Goal: Task Accomplishment & Management: Manage account settings

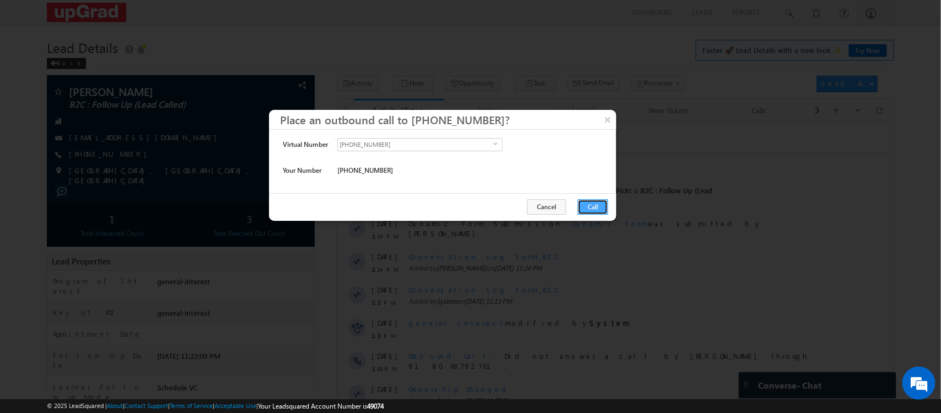
click at [585, 206] on button "Call" at bounding box center [593, 206] width 30 height 15
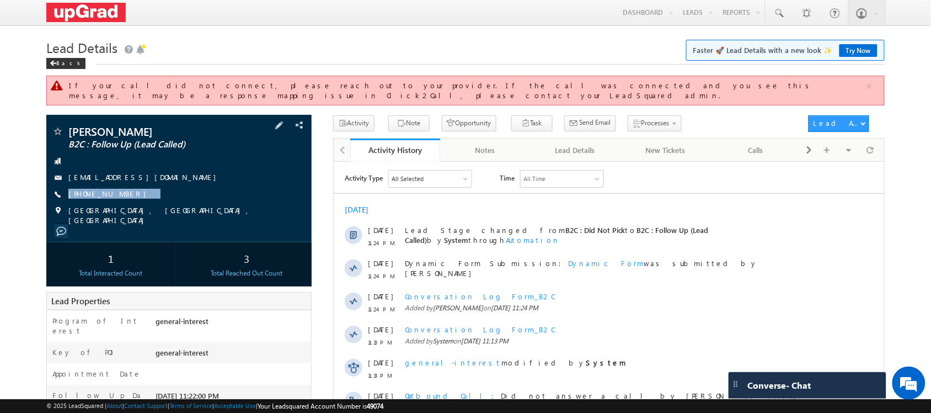
drag, startPoint x: 158, startPoint y: 190, endPoint x: 133, endPoint y: 194, distance: 24.5
click at [133, 194] on div "Aakash Tiwari B2C : Follow Up (Lead Called) aakasht344@gmail.com +91-8767111967" at bounding box center [179, 175] width 254 height 99
copy div "+91-8767111967"
click at [580, 117] on span "Send Email" at bounding box center [595, 122] width 31 height 10
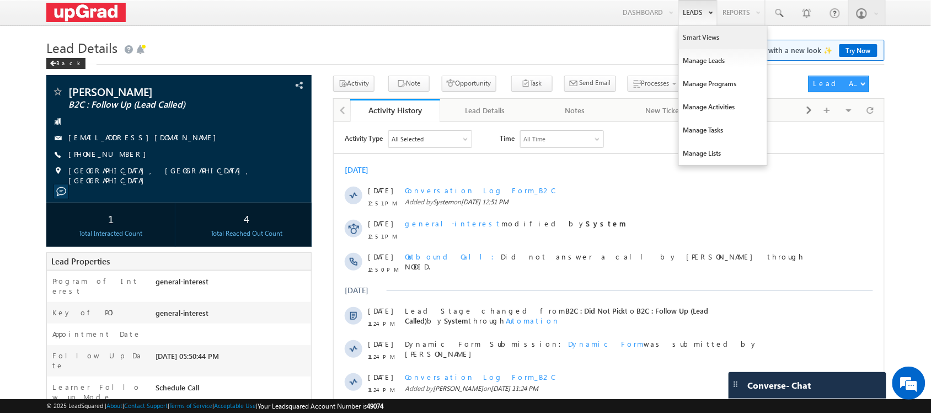
click at [710, 42] on link "Smart Views" at bounding box center [723, 37] width 88 height 23
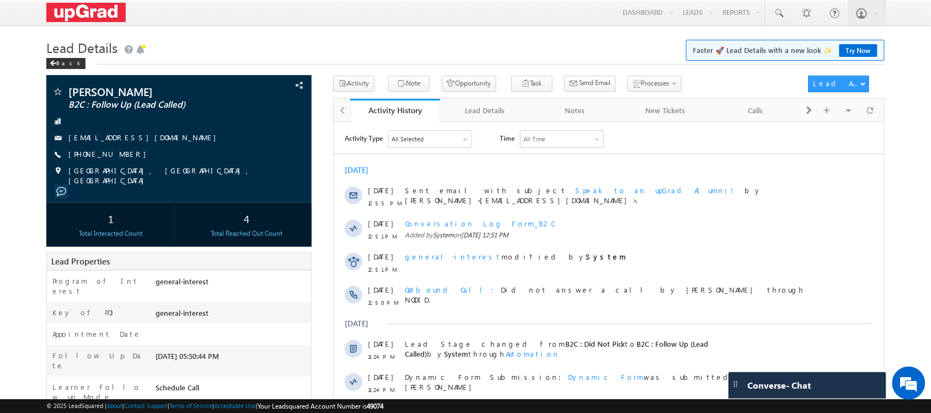
click at [550, 74] on div "Lead Details Faster 🚀 Lead Details with a new look ✨ Try Now Back" at bounding box center [465, 56] width 838 height 40
click at [580, 79] on span "Send Email" at bounding box center [595, 83] width 31 height 10
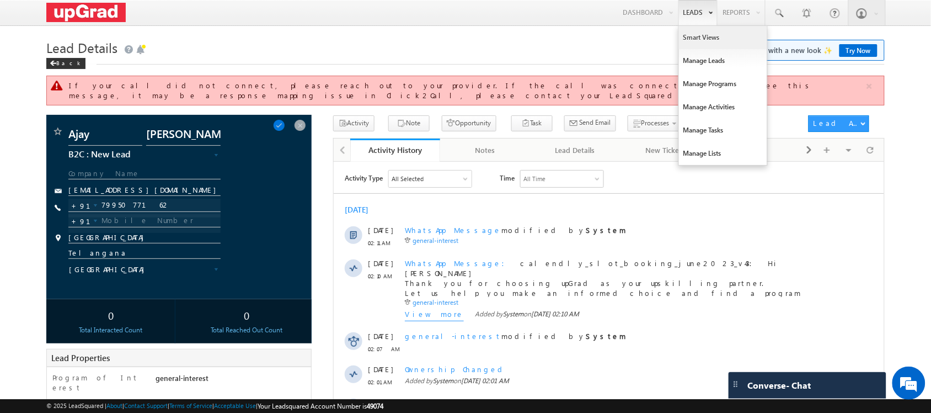
click at [701, 39] on link "Smart Views" at bounding box center [723, 37] width 88 height 23
click at [706, 44] on link "Smart Views" at bounding box center [723, 37] width 88 height 23
click at [701, 40] on link "Smart Views" at bounding box center [723, 37] width 88 height 23
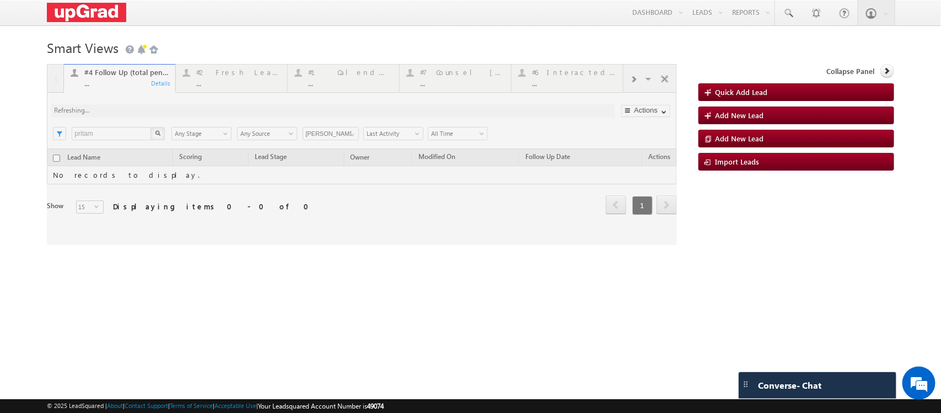
click at [226, 83] on div at bounding box center [362, 154] width 630 height 181
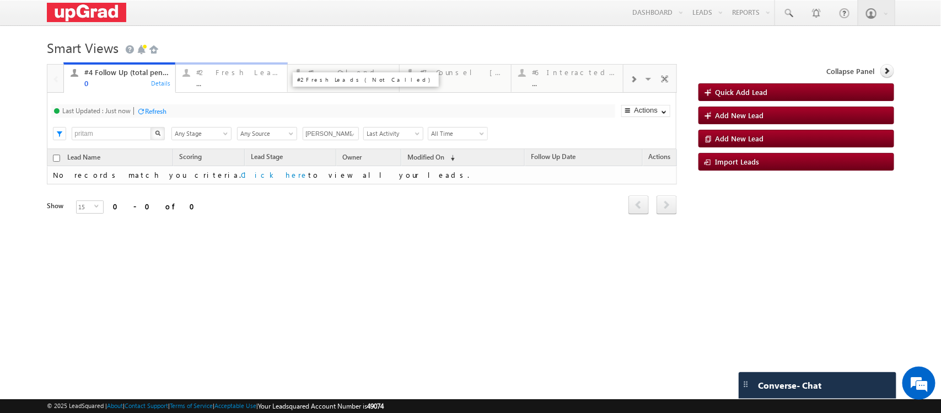
click at [221, 81] on div "..." at bounding box center [238, 83] width 84 height 8
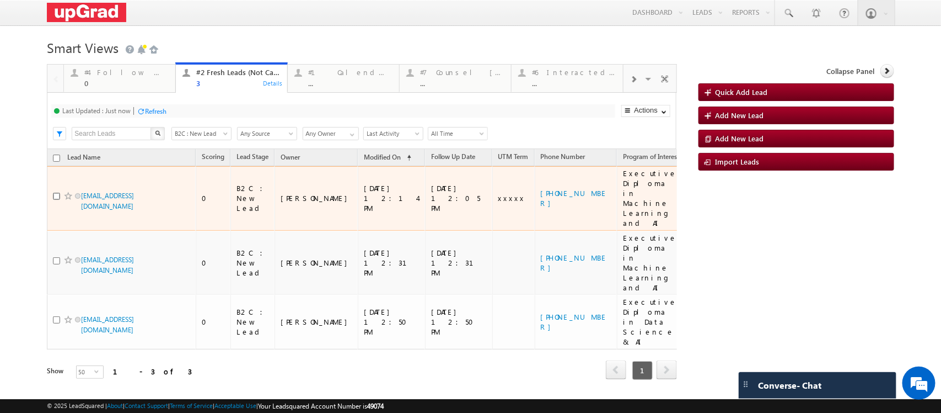
click at [56, 200] on input "checkbox" at bounding box center [56, 195] width 7 height 7
checkbox input "true"
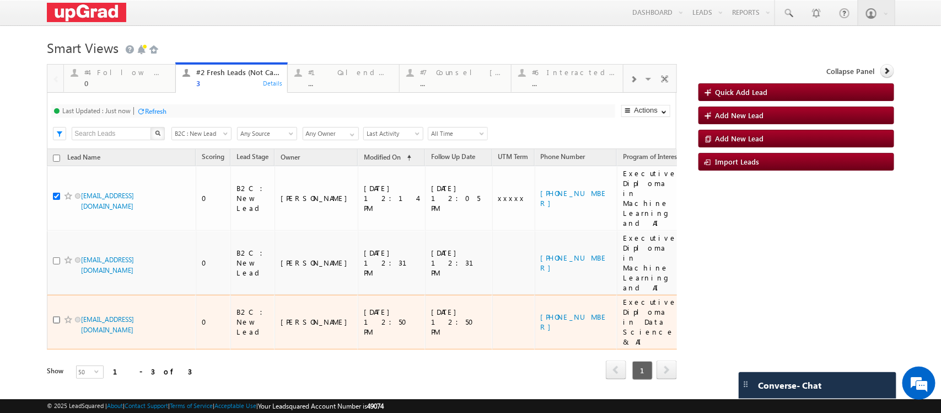
click at [55, 316] on input "checkbox" at bounding box center [56, 319] width 7 height 7
checkbox input "true"
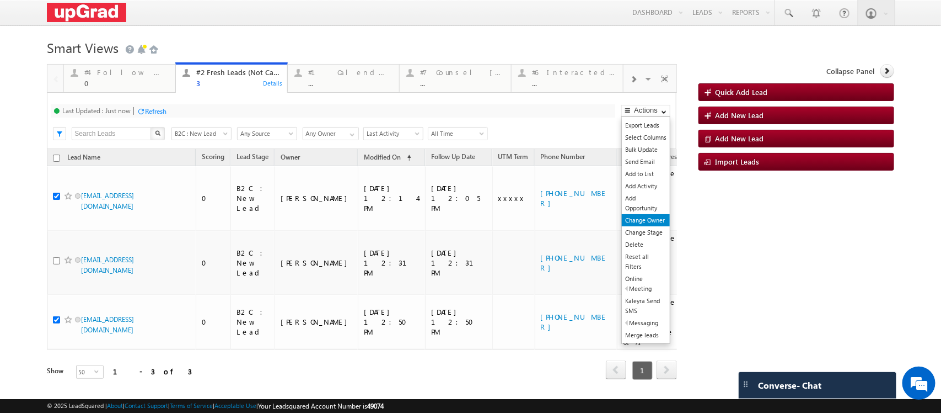
click at [649, 226] on link "Change Owner" at bounding box center [646, 220] width 48 height 12
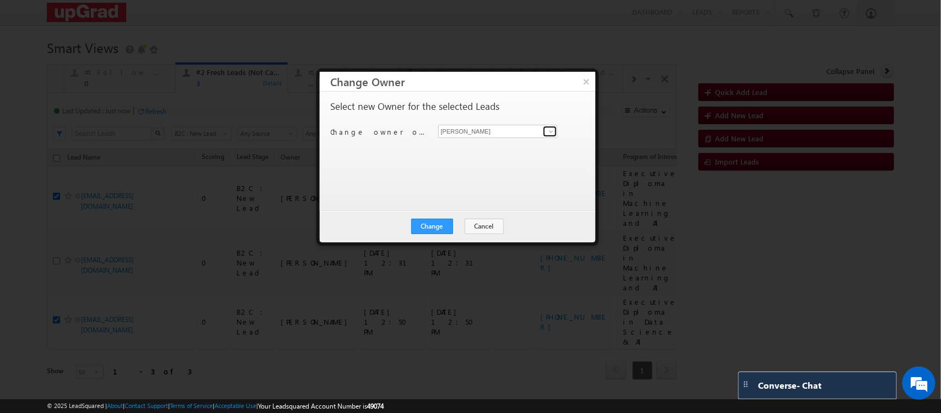
click at [552, 128] on span at bounding box center [551, 131] width 9 height 9
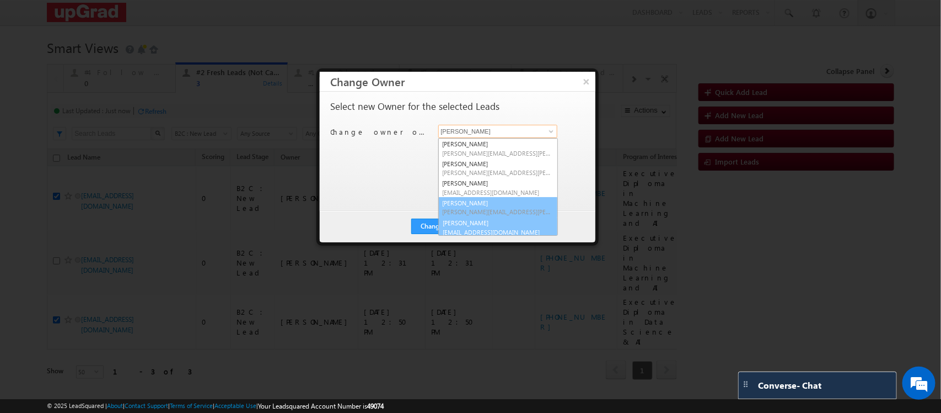
scroll to position [3, 0]
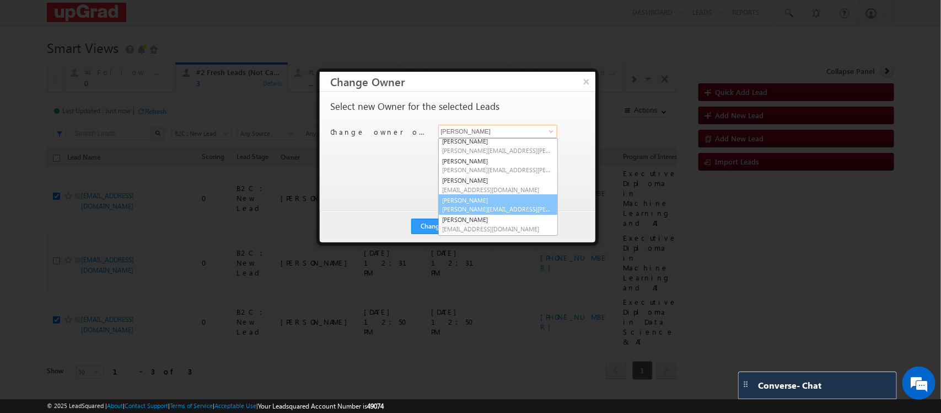
click at [483, 207] on span "smrita.panday@upgrad.com" at bounding box center [498, 209] width 111 height 8
type input "Smrita Panday"
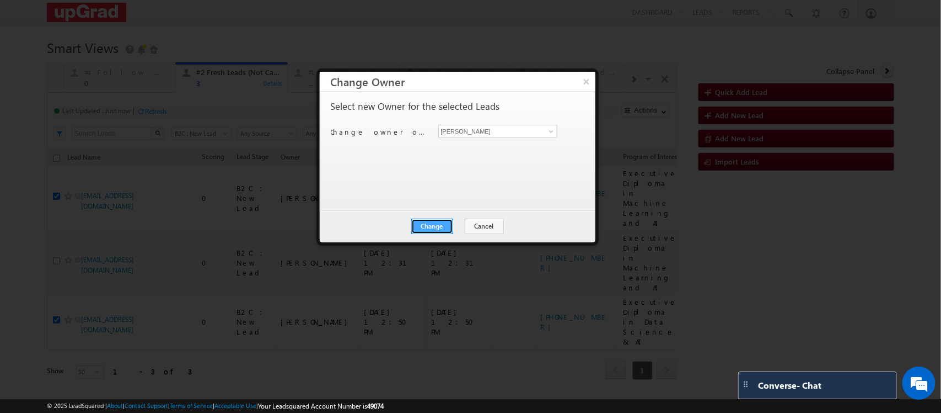
click at [442, 227] on button "Change" at bounding box center [432, 225] width 42 height 15
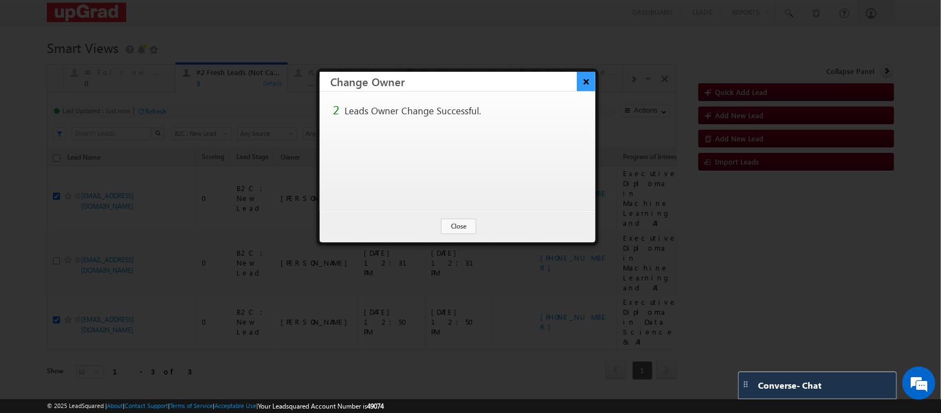
click at [582, 77] on button "×" at bounding box center [586, 81] width 18 height 19
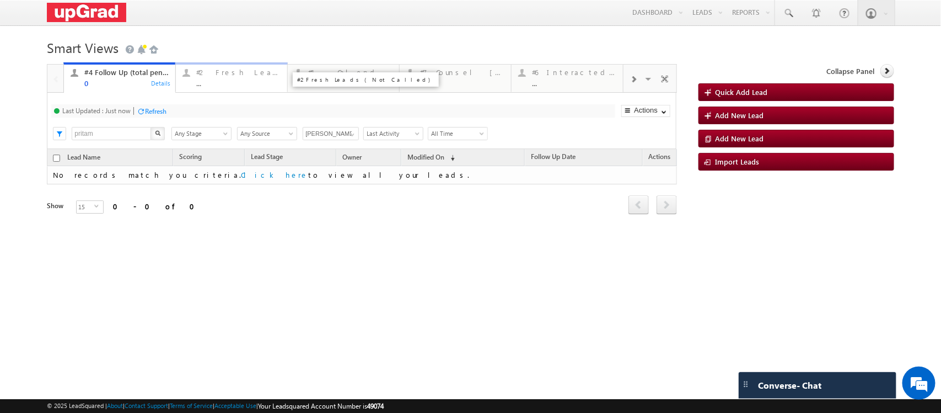
click at [241, 81] on div "..." at bounding box center [238, 83] width 84 height 8
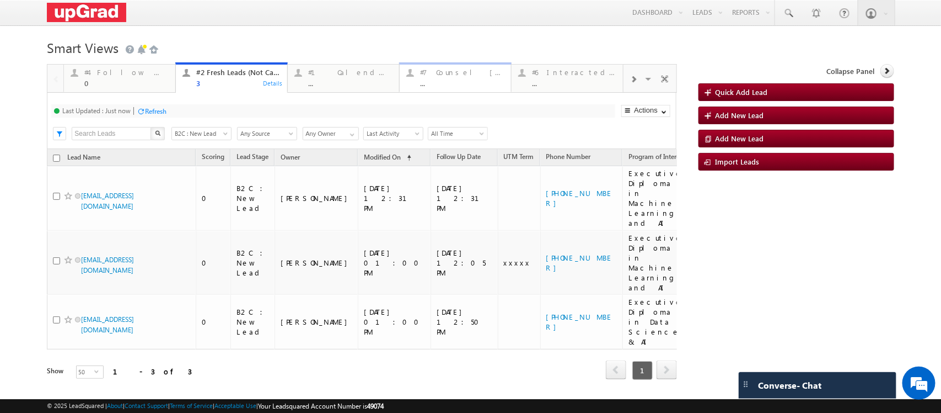
click at [442, 82] on div "..." at bounding box center [462, 83] width 84 height 8
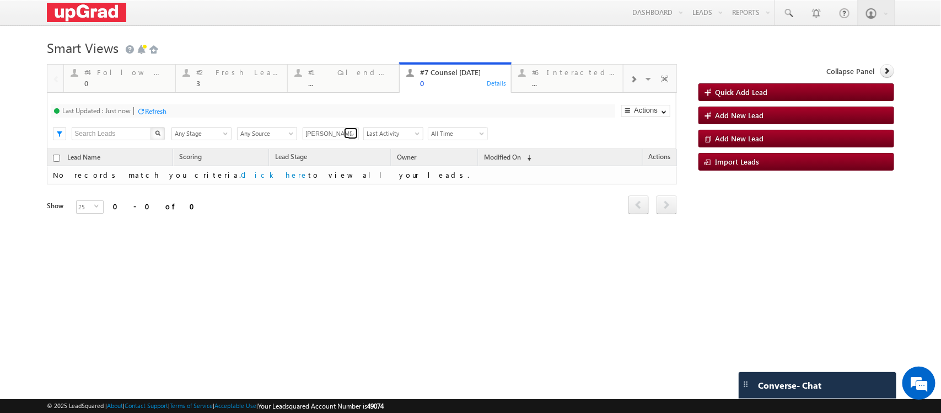
click at [349, 139] on span at bounding box center [352, 134] width 9 height 9
click at [331, 164] on link "Current User" at bounding box center [331, 157] width 57 height 13
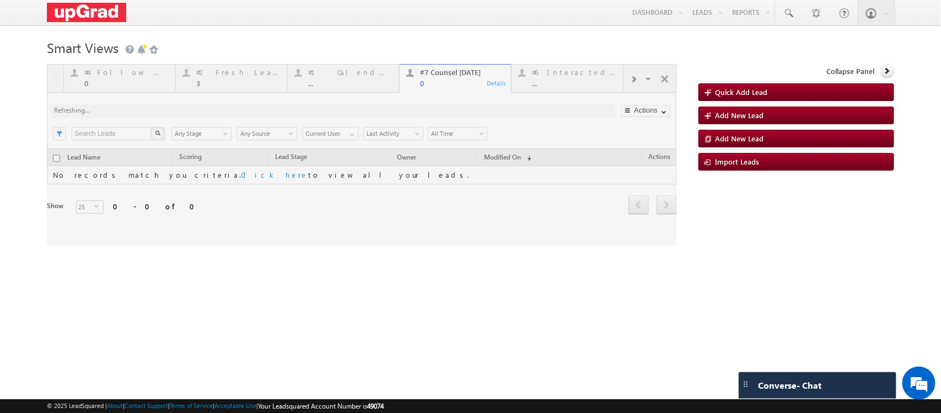
click at [354, 163] on div at bounding box center [362, 154] width 630 height 181
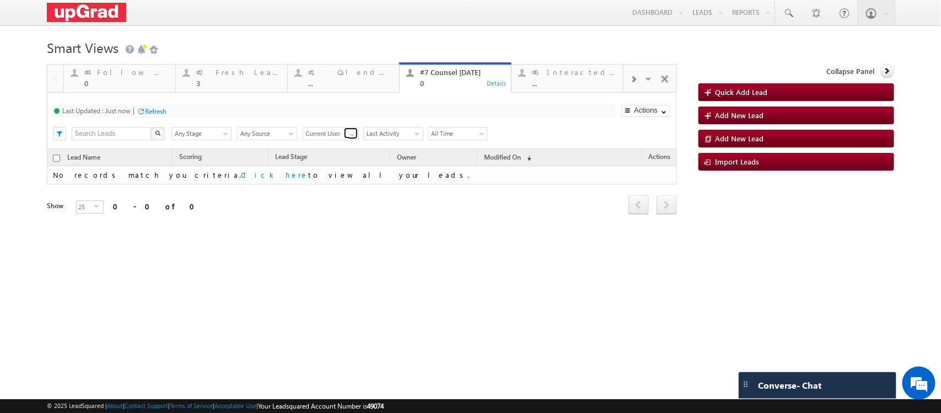
click at [349, 139] on span at bounding box center [352, 134] width 9 height 9
click at [329, 153] on link "Any Owner" at bounding box center [331, 146] width 57 height 13
type input "Any Owner"
click at [149, 72] on div "#4 Follow Up (total pending)" at bounding box center [126, 72] width 84 height 9
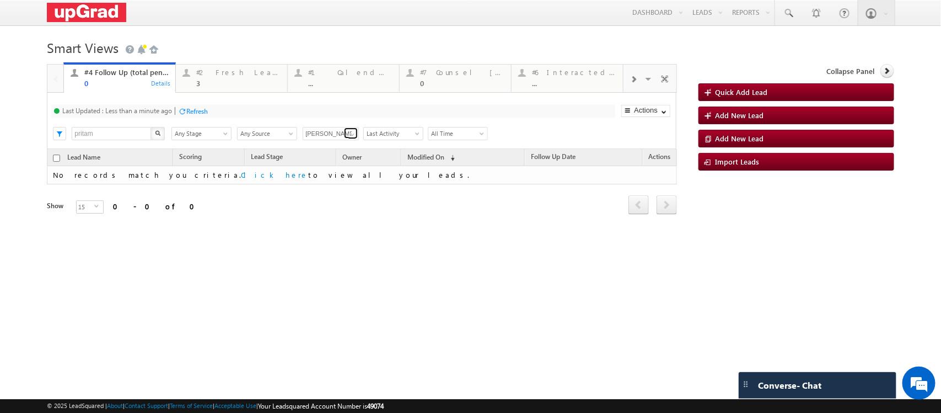
click at [346, 138] on link at bounding box center [351, 132] width 14 height 11
click at [329, 198] on link "[PERSON_NAME]" at bounding box center [331, 191] width 57 height 13
type input "[PERSON_NAME]"
click at [230, 84] on div "3" at bounding box center [238, 83] width 84 height 8
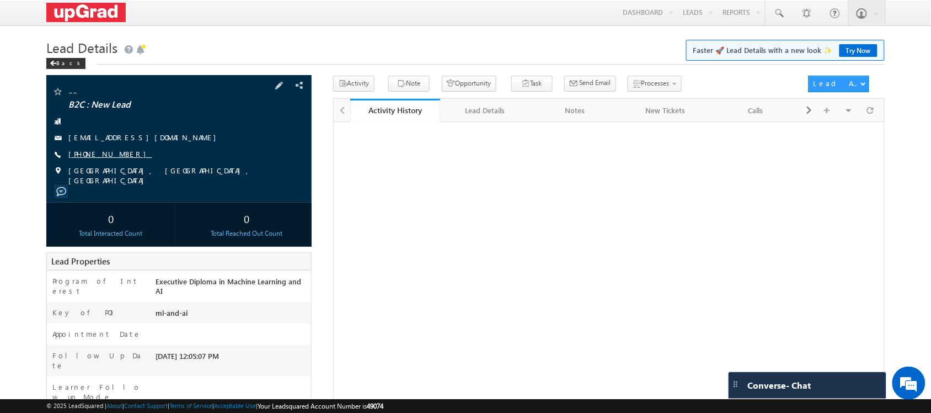
click at [92, 152] on link "[PHONE_NUMBER]" at bounding box center [109, 153] width 83 height 9
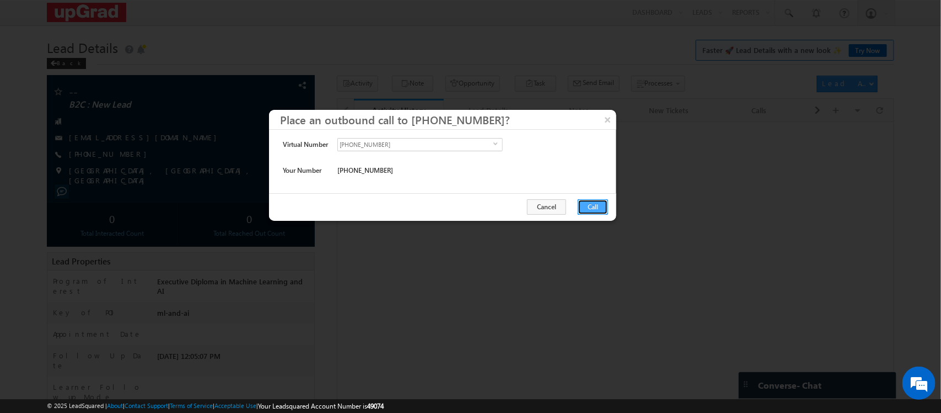
click at [597, 205] on button "Call" at bounding box center [593, 206] width 30 height 15
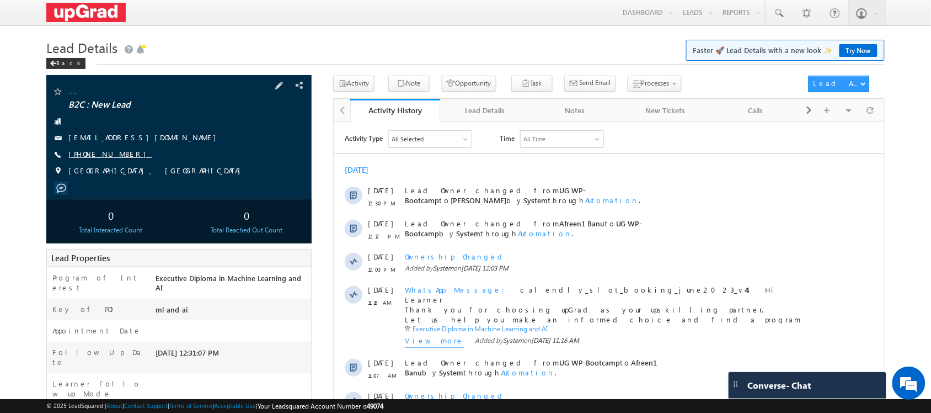
click at [95, 155] on link "[PHONE_NUMBER]" at bounding box center [109, 153] width 83 height 9
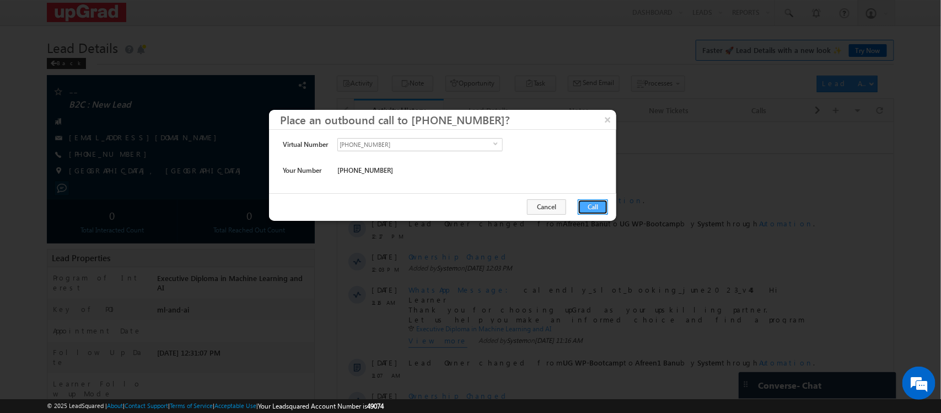
click at [583, 203] on button "Call" at bounding box center [593, 206] width 30 height 15
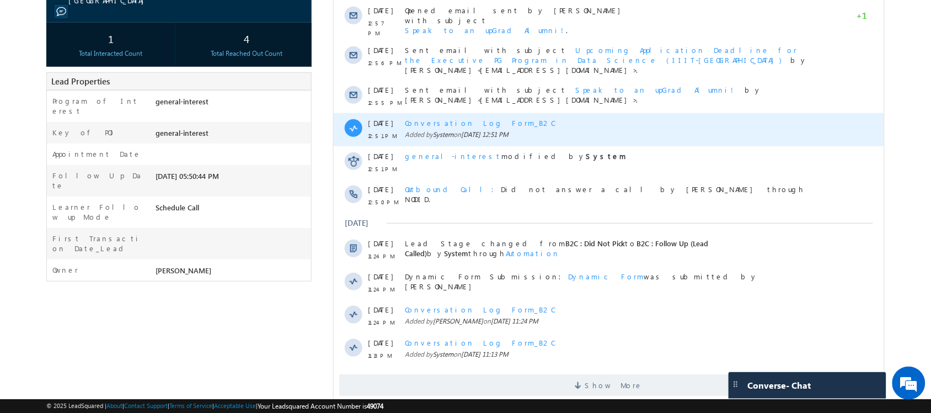
scroll to position [213, 0]
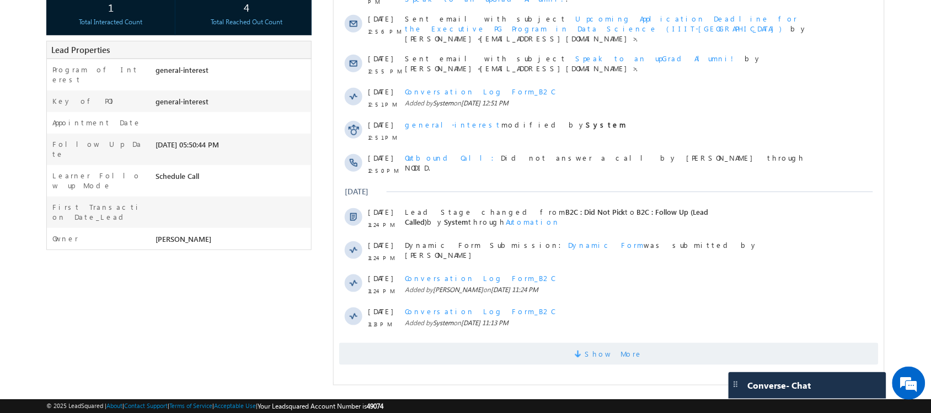
click at [597, 342] on span "Show More" at bounding box center [613, 353] width 58 height 22
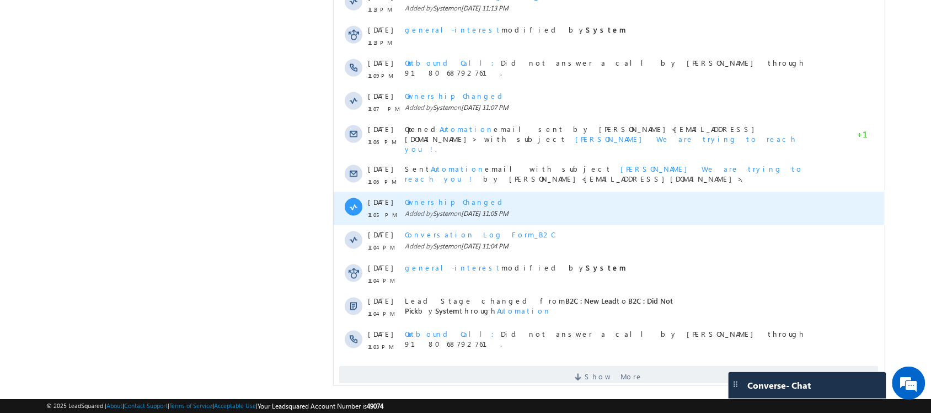
scroll to position [528, 0]
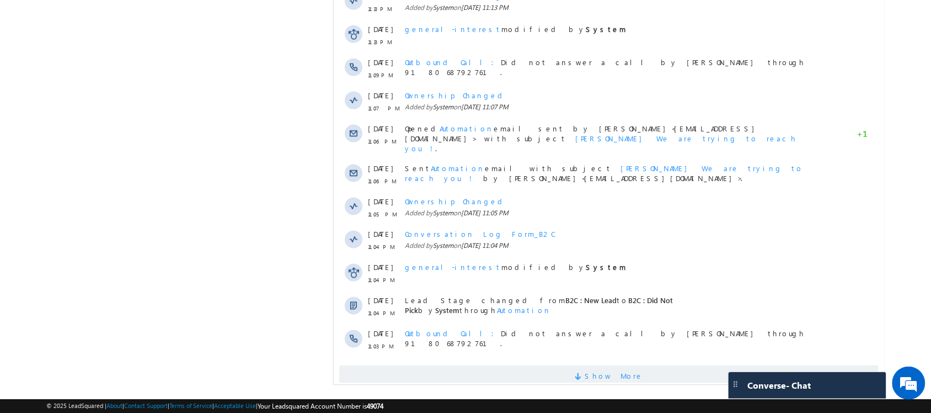
click at [584, 373] on span at bounding box center [579, 378] width 10 height 10
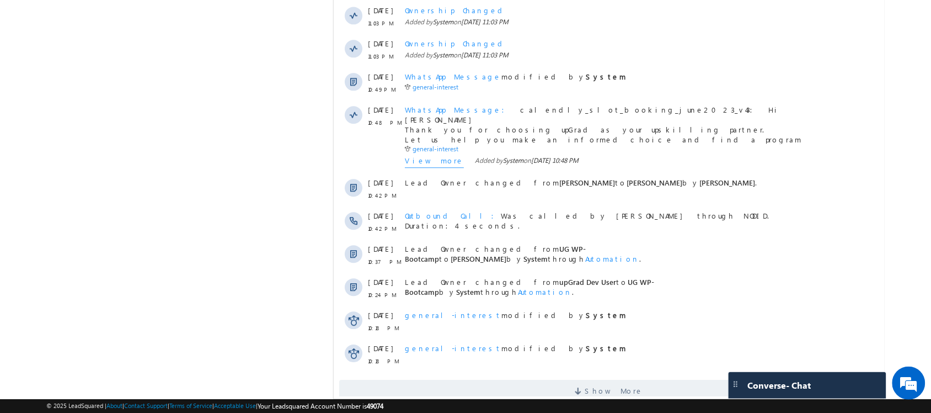
scroll to position [897, 0]
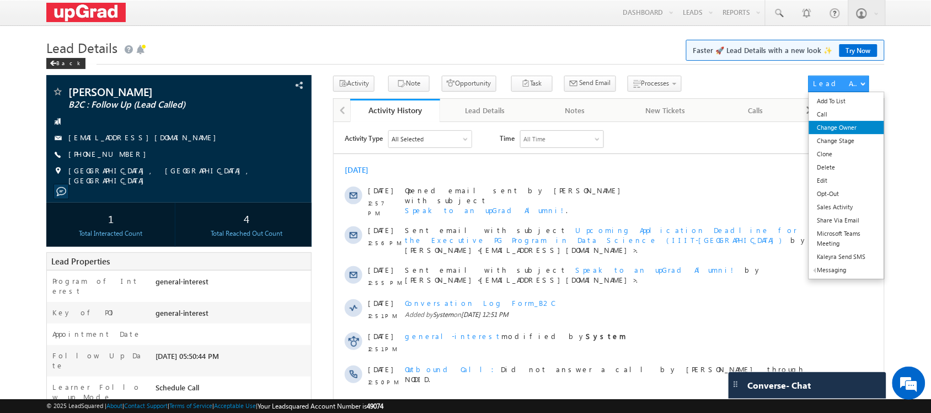
click at [838, 125] on link "Change Owner" at bounding box center [847, 127] width 76 height 13
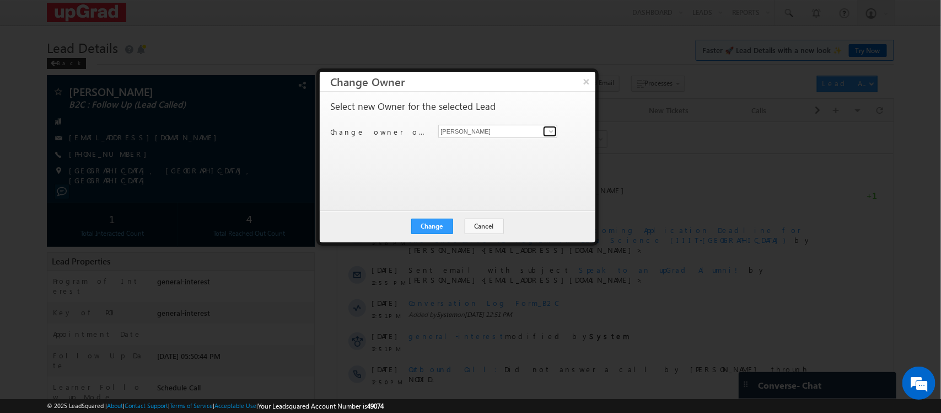
click at [550, 133] on span at bounding box center [551, 131] width 9 height 9
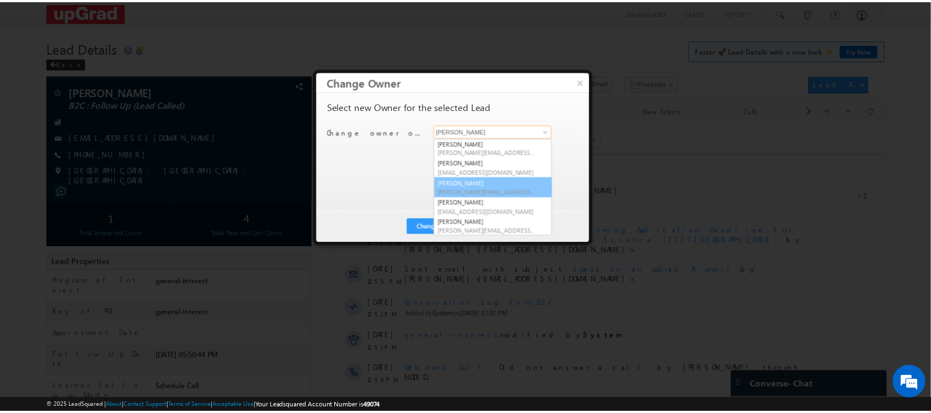
scroll to position [21, 0]
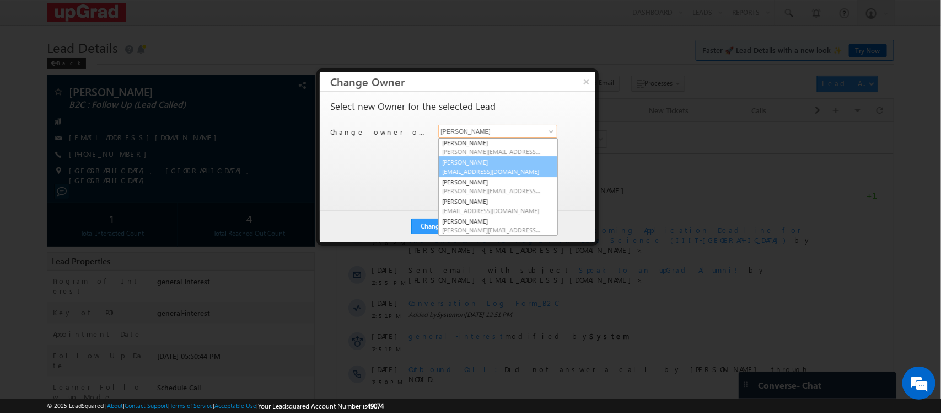
click at [481, 159] on link "Ritu Raj ritu.raj@upgrad.com" at bounding box center [498, 166] width 120 height 21
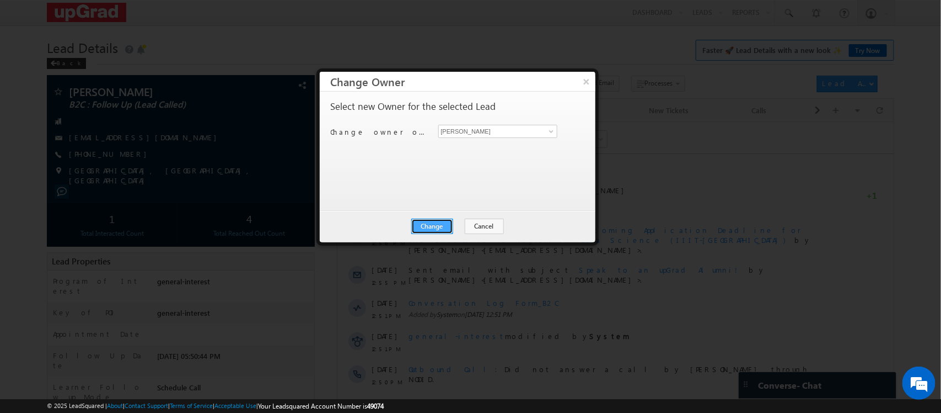
click at [440, 232] on button "Change" at bounding box center [432, 225] width 42 height 15
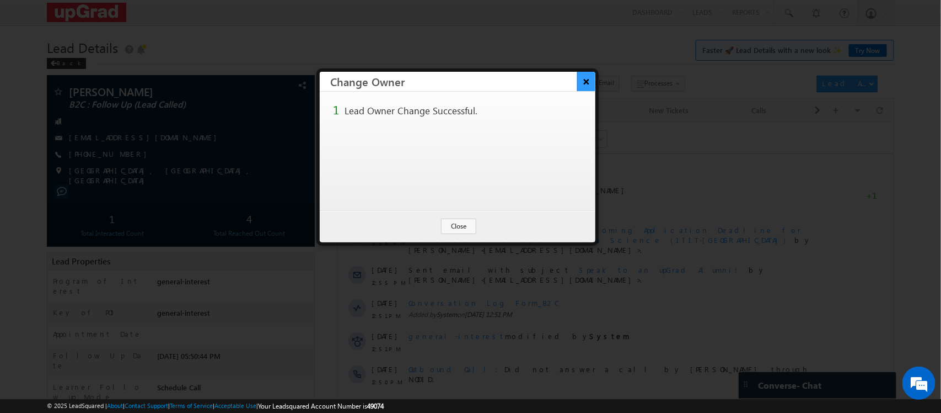
click at [588, 77] on button "×" at bounding box center [586, 81] width 18 height 19
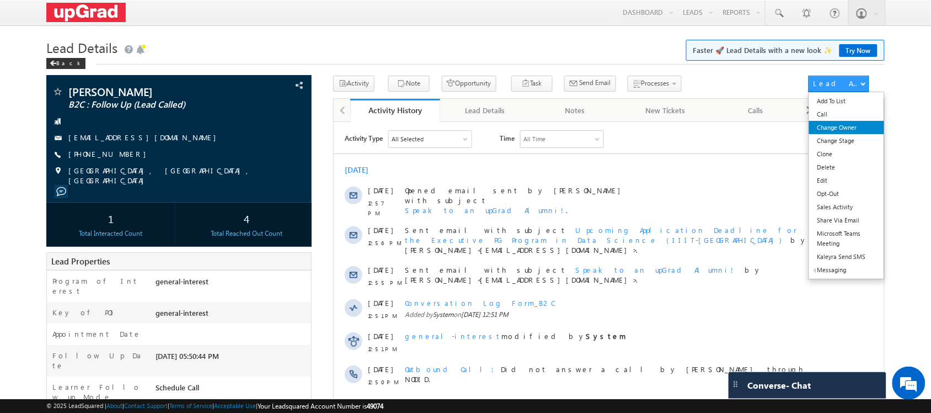
click at [844, 128] on link "Change Owner" at bounding box center [847, 127] width 76 height 13
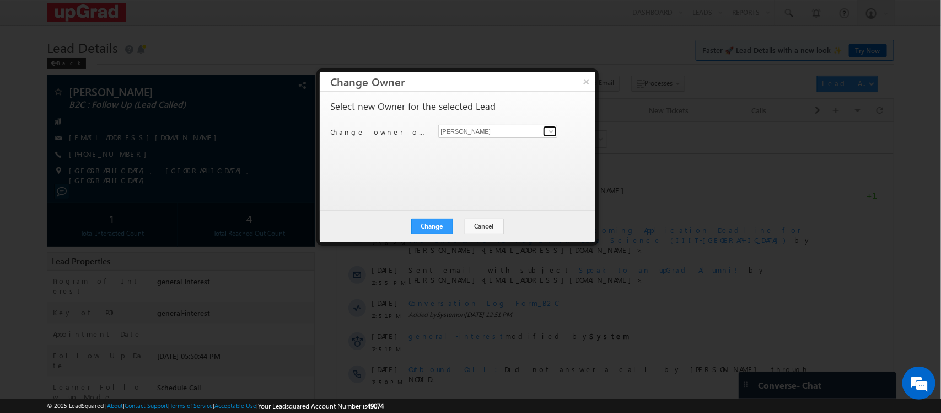
click at [552, 134] on span at bounding box center [551, 131] width 9 height 9
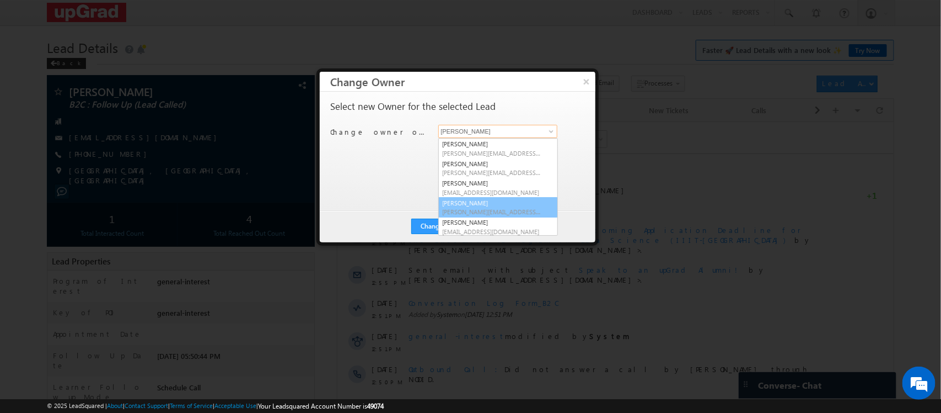
click at [476, 202] on link "Smrita Panday smrita.panday@upgrad.com" at bounding box center [498, 207] width 120 height 21
type input "[PERSON_NAME]"
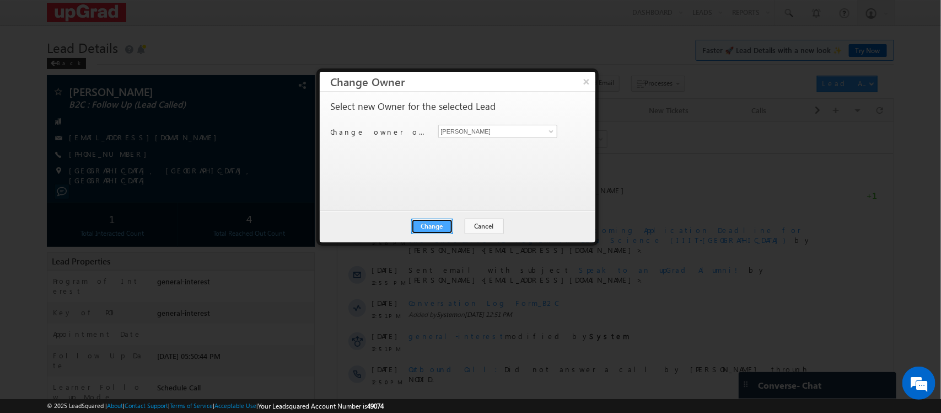
click at [433, 229] on button "Change" at bounding box center [432, 225] width 42 height 15
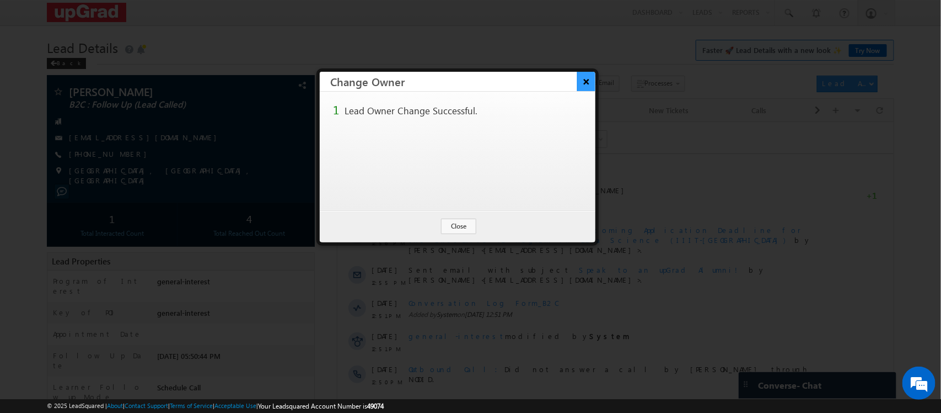
click at [593, 78] on button "×" at bounding box center [586, 81] width 18 height 19
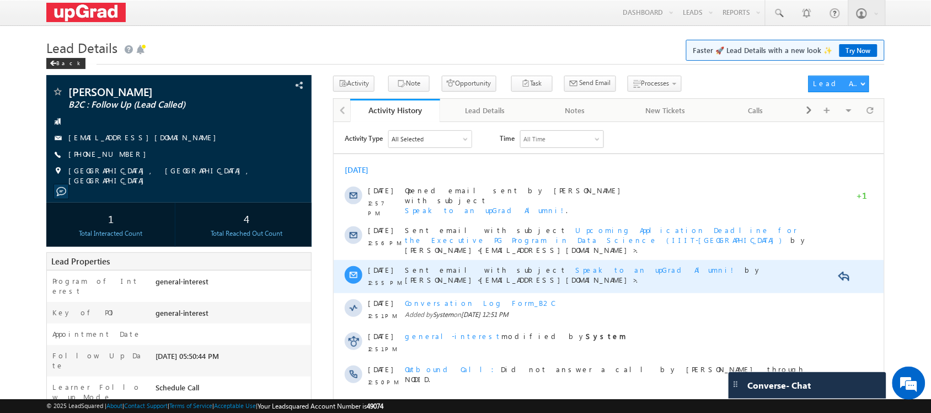
scroll to position [213, 0]
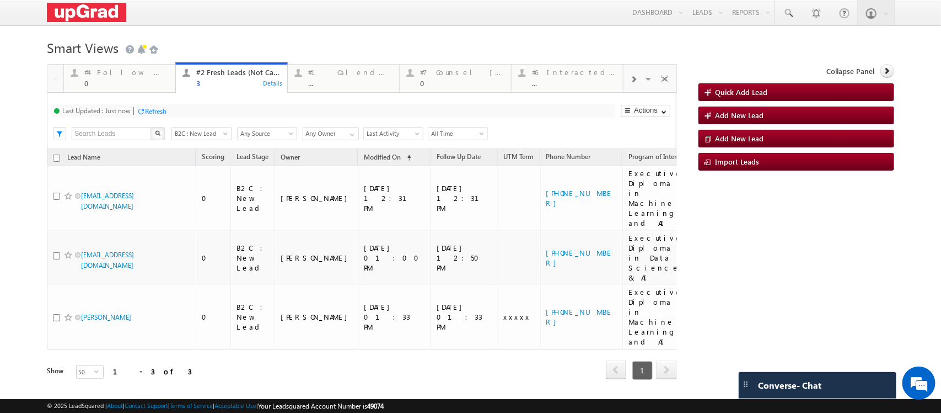
click at [160, 115] on div "Refresh" at bounding box center [156, 111] width 22 height 8
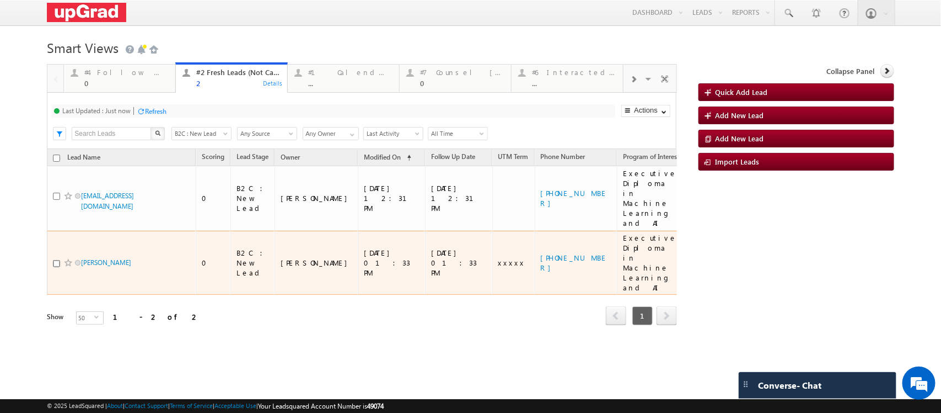
click at [56, 260] on input "checkbox" at bounding box center [56, 263] width 7 height 7
checkbox input "true"
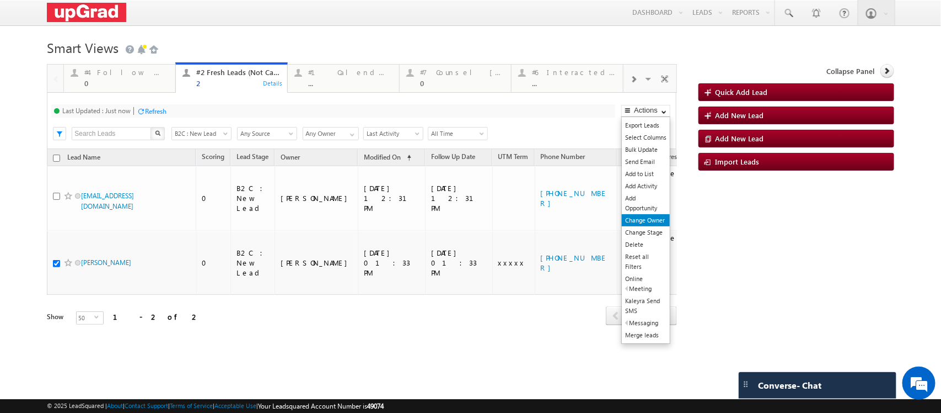
click at [644, 226] on link "Change Owner" at bounding box center [646, 220] width 48 height 12
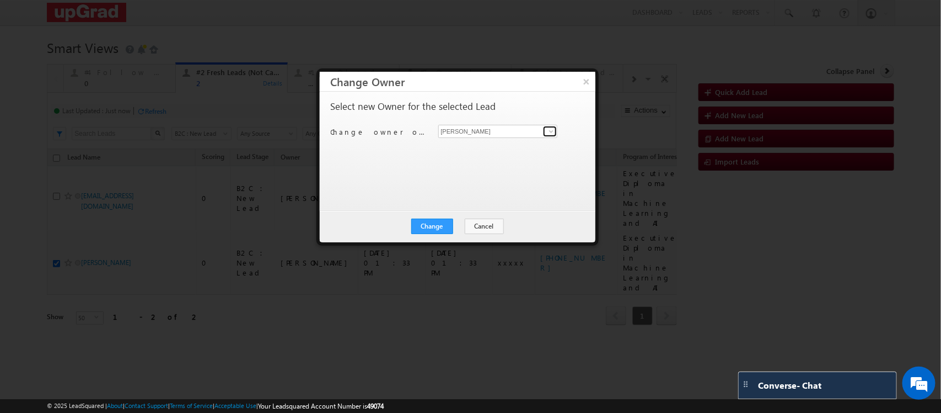
click at [550, 134] on span at bounding box center [551, 131] width 9 height 9
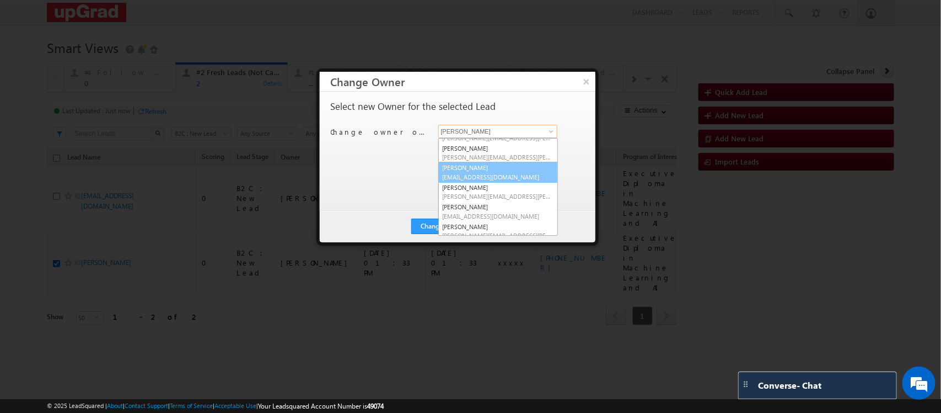
scroll to position [20, 0]
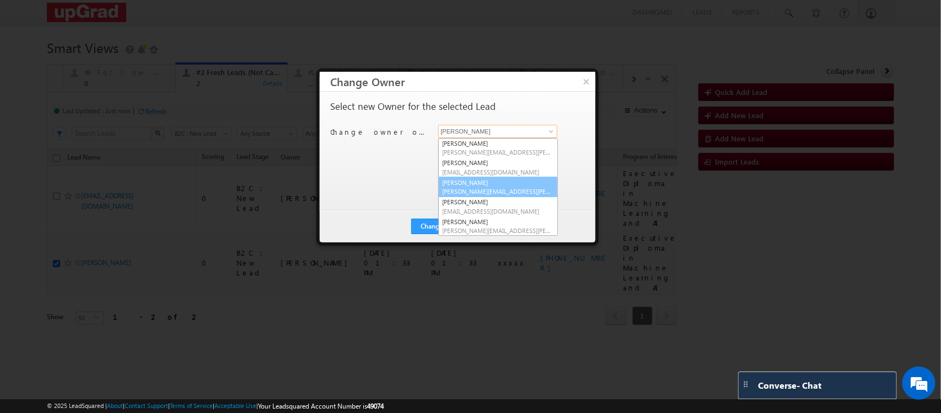
click at [480, 187] on span "[PERSON_NAME][EMAIL_ADDRESS][PERSON_NAME][DOMAIN_NAME]" at bounding box center [498, 191] width 111 height 8
type input "[PERSON_NAME]"
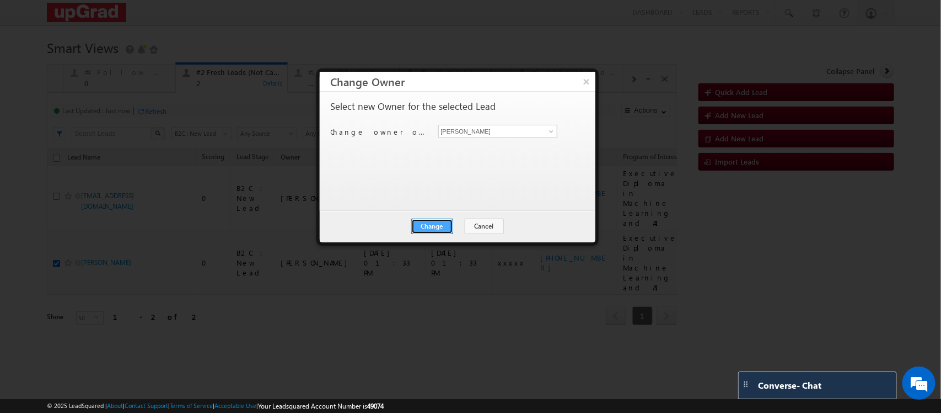
click at [431, 221] on button "Change" at bounding box center [432, 225] width 42 height 15
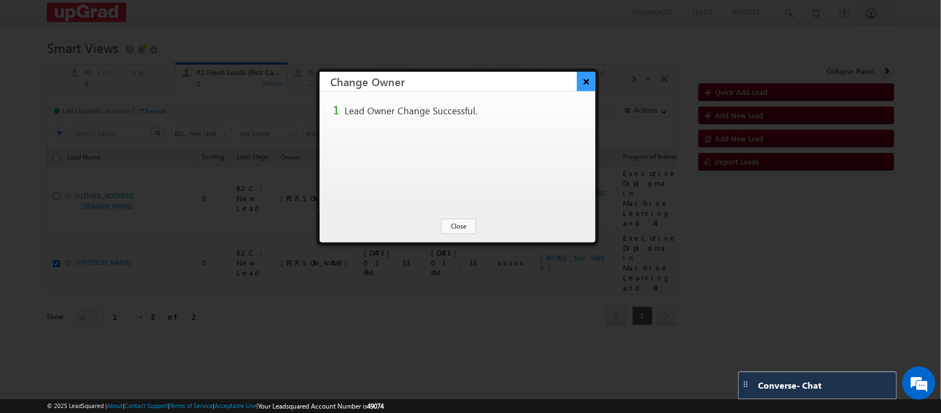
click at [578, 87] on button "×" at bounding box center [586, 81] width 18 height 19
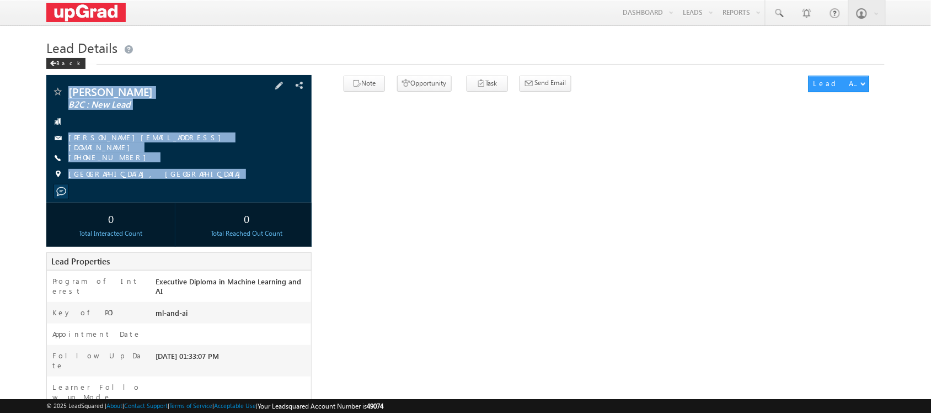
drag, startPoint x: 66, startPoint y: 82, endPoint x: 176, endPoint y: 199, distance: 160.7
click at [176, 199] on div "[PERSON_NAME] B2C : New Lead [PERSON_NAME][EMAIL_ADDRESS][DOMAIN_NAME]" at bounding box center [178, 138] width 265 height 127
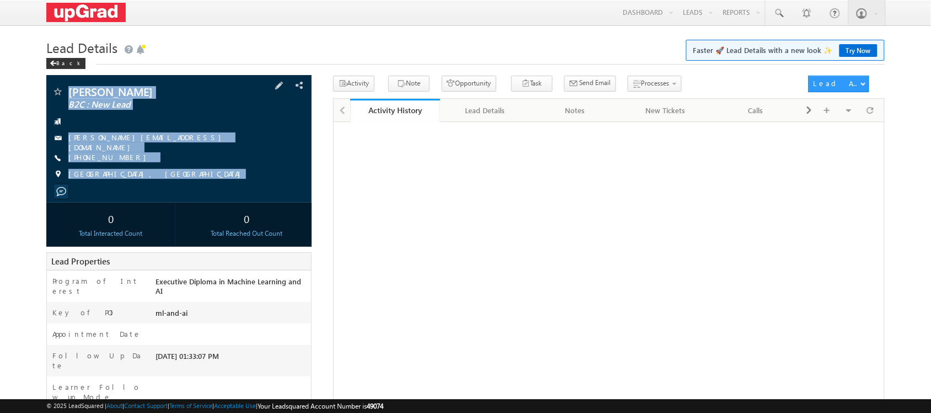
copy div "[PERSON_NAME] B2C : New Lead [PERSON_NAME][EMAIL_ADDRESS][DOMAIN_NAME] [PHONE_N…"
